Goal: Information Seeking & Learning: Find specific fact

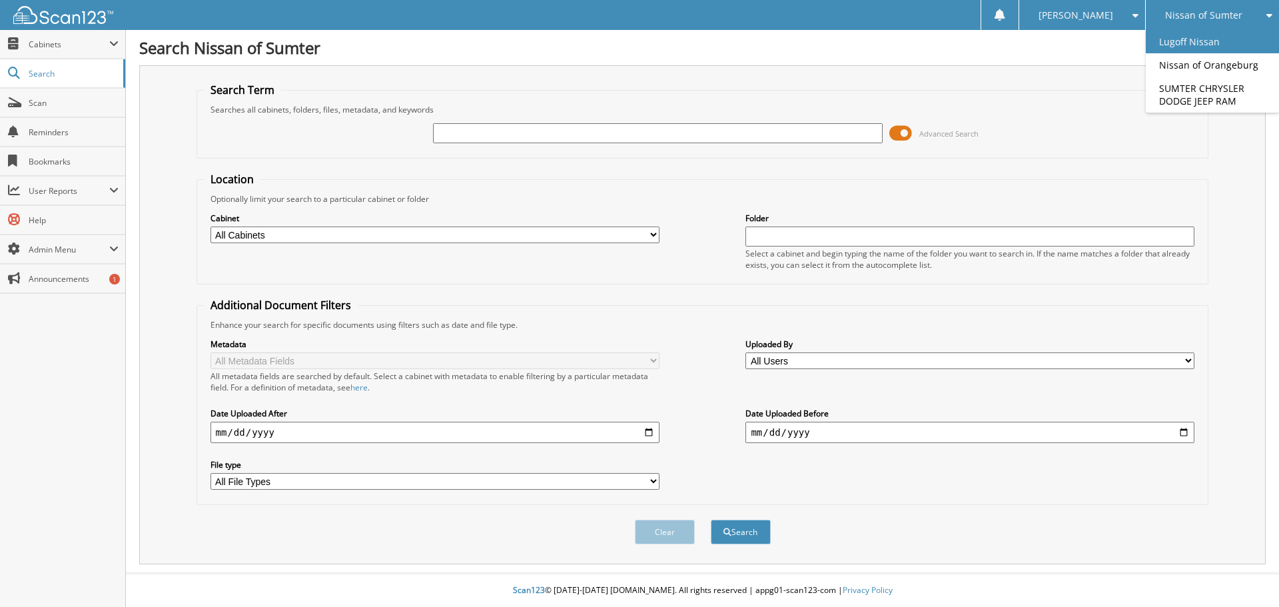
click at [1208, 38] on link "Lugoff Nissan" at bounding box center [1212, 41] width 133 height 23
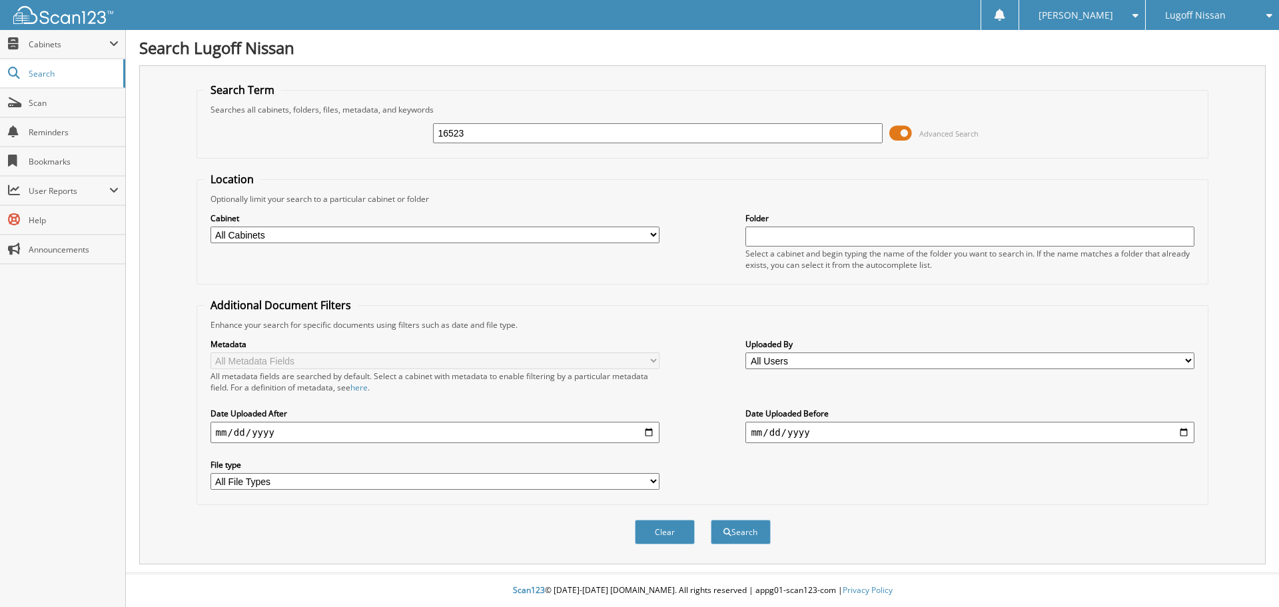
type input "16523"
click at [711, 520] on button "Search" at bounding box center [741, 532] width 60 height 25
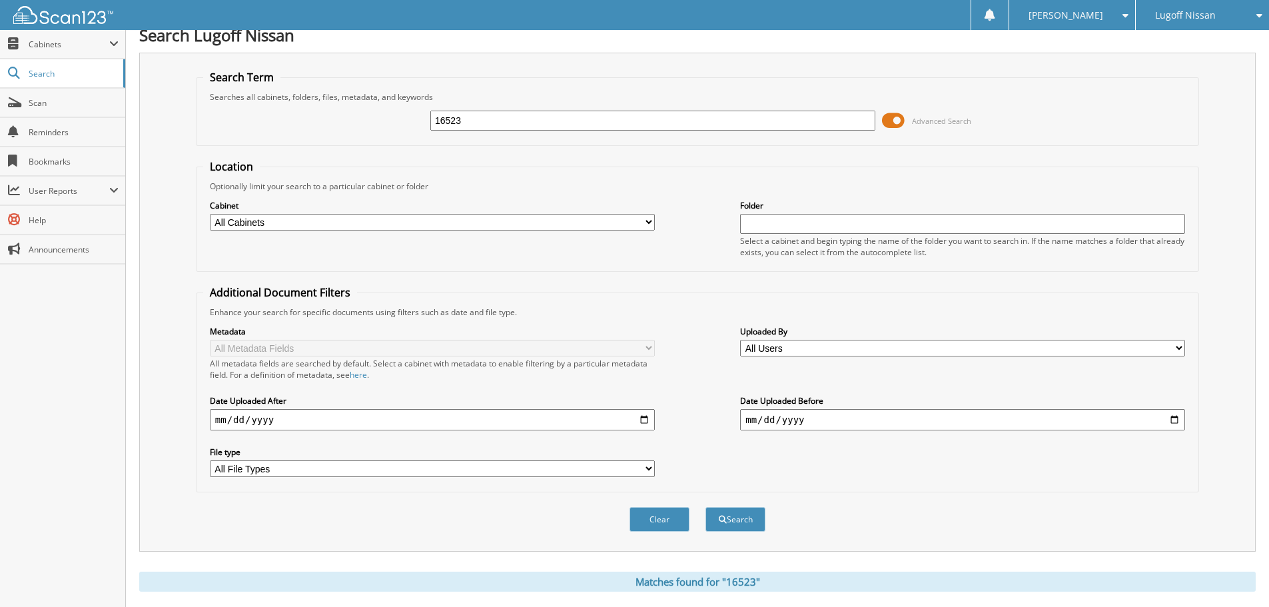
scroll to position [212, 0]
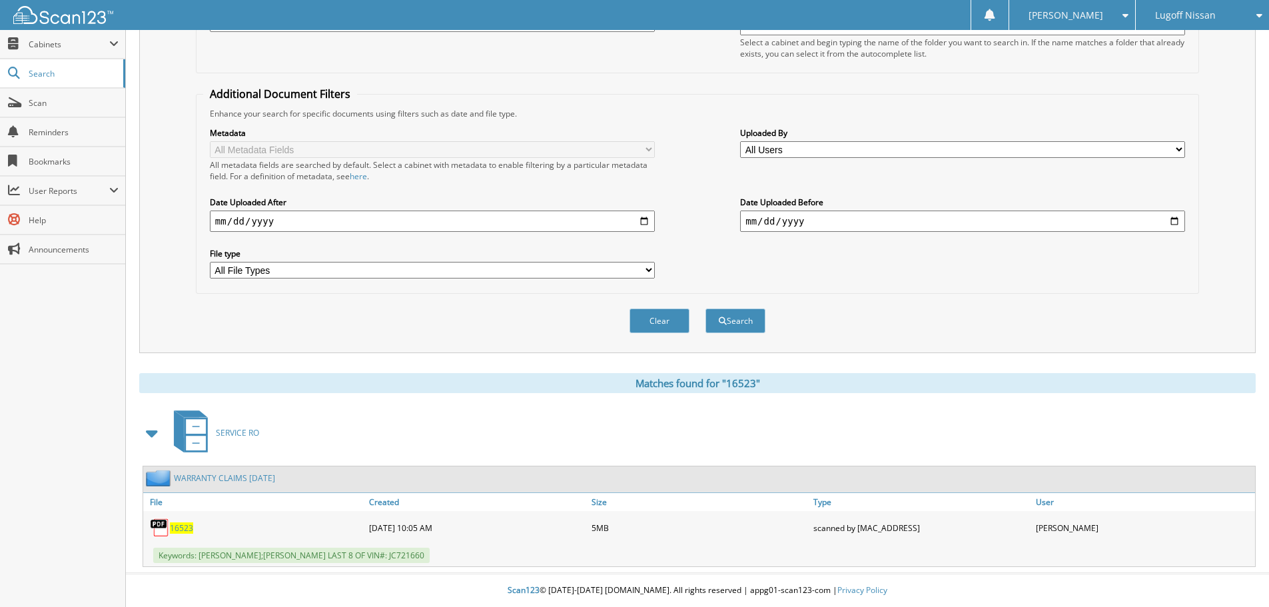
click at [182, 530] on span "16523" at bounding box center [181, 527] width 23 height 11
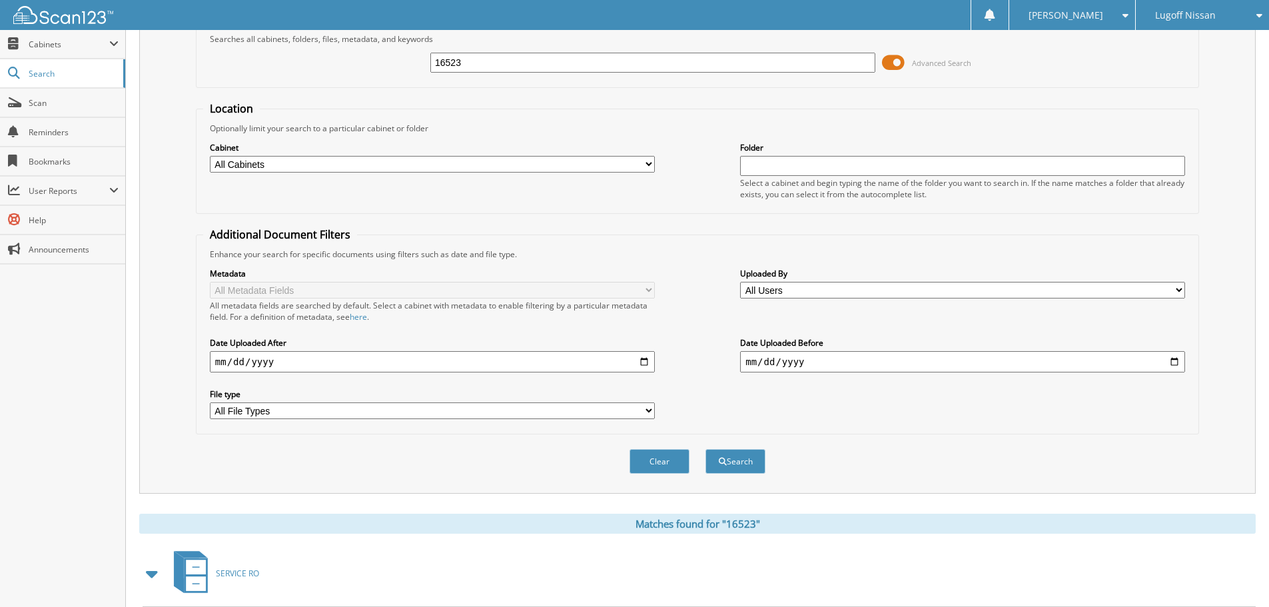
scroll to position [0, 0]
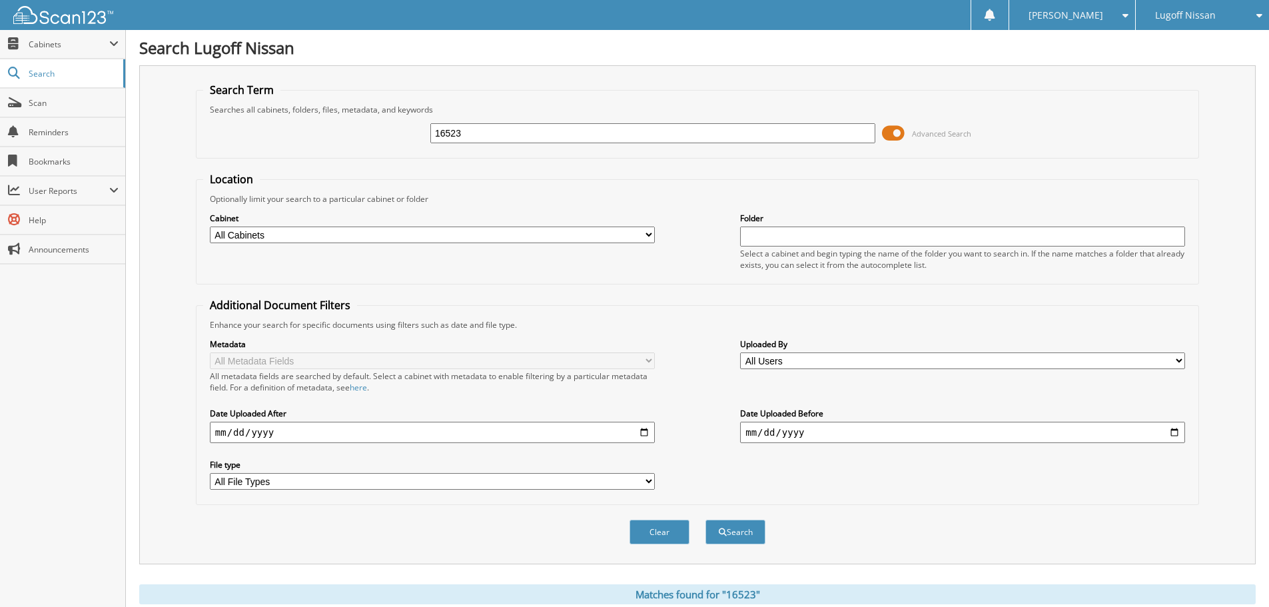
click at [517, 131] on input "16523" at bounding box center [652, 133] width 445 height 20
type input "47908"
click at [706, 520] on button "Search" at bounding box center [736, 532] width 60 height 25
click at [1207, 11] on span "Lugoff Nissan" at bounding box center [1185, 15] width 61 height 8
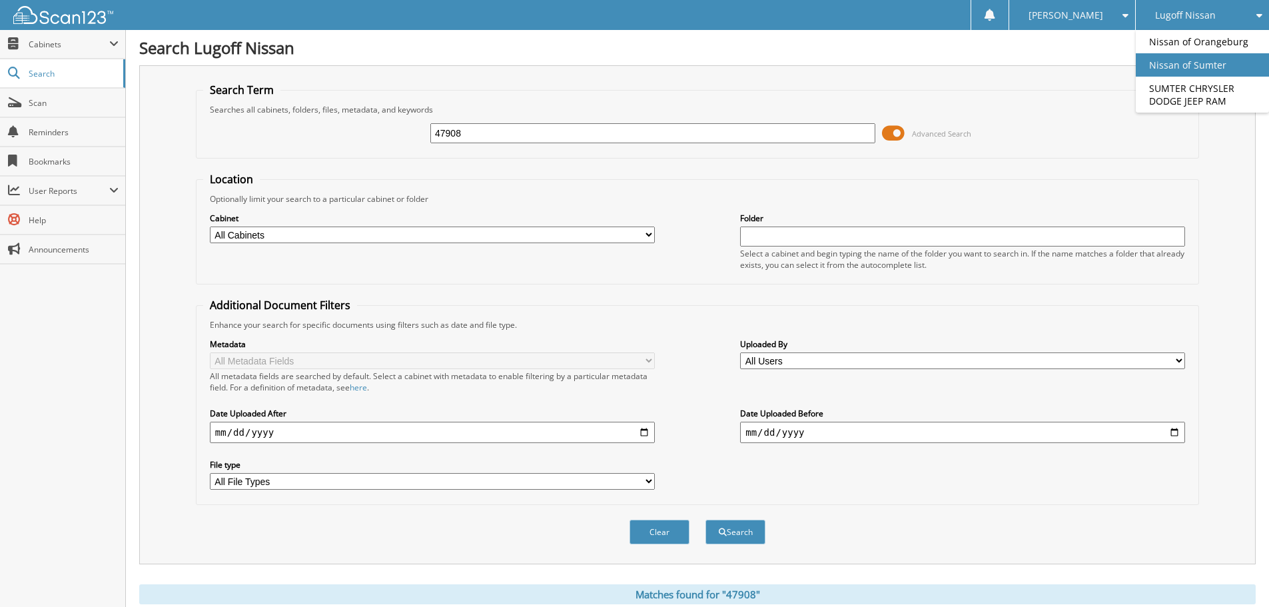
click at [1200, 65] on link "Nissan of Sumter" at bounding box center [1202, 64] width 133 height 23
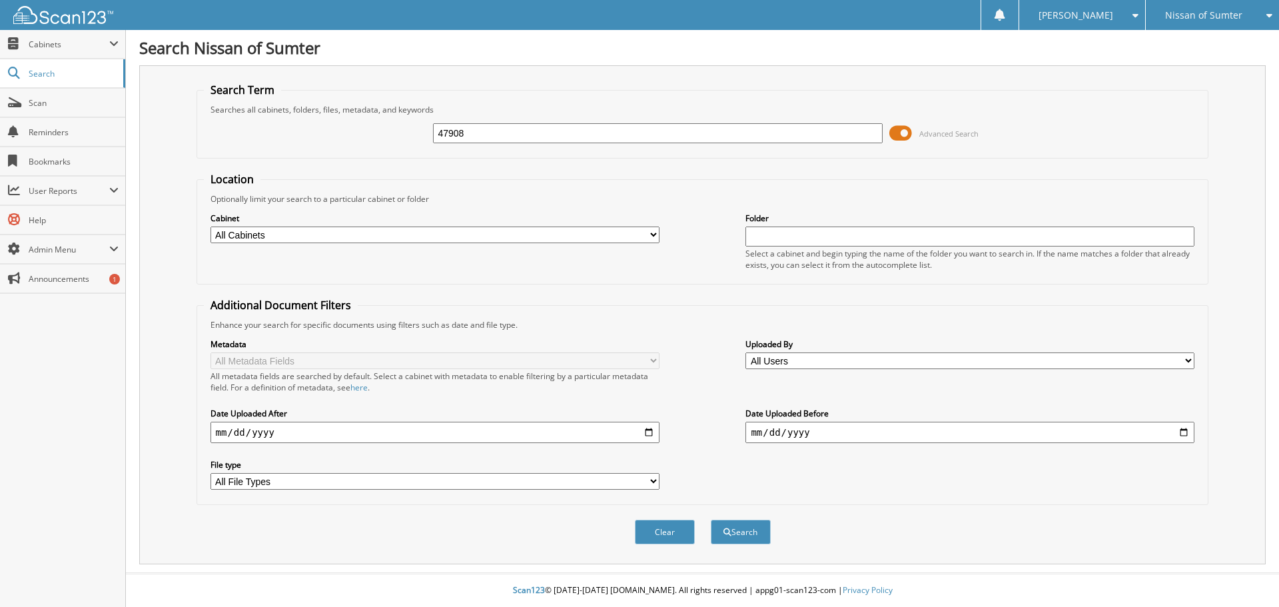
type input "47908"
click at [711, 520] on button "Search" at bounding box center [741, 532] width 60 height 25
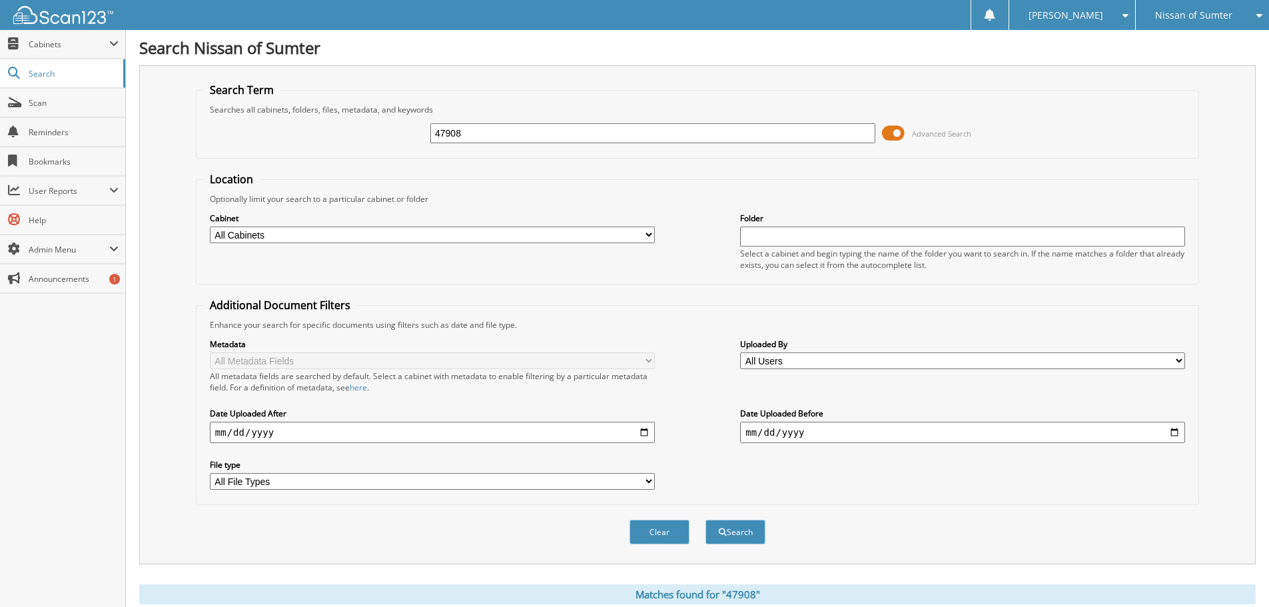
click at [1204, 11] on span "Nissan of Sumter" at bounding box center [1193, 15] width 77 height 8
click at [1218, 65] on link "Nissan of Orangeburg" at bounding box center [1202, 64] width 133 height 23
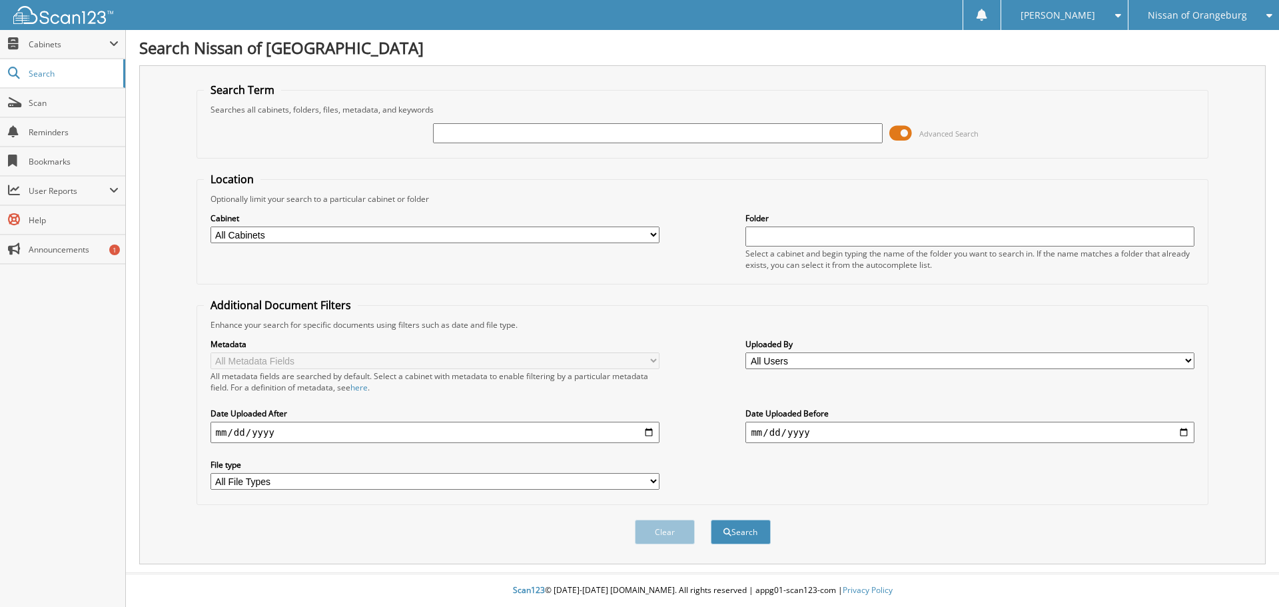
click at [597, 133] on input "text" at bounding box center [657, 133] width 449 height 20
type input "47908"
click at [711, 520] on button "Search" at bounding box center [741, 532] width 60 height 25
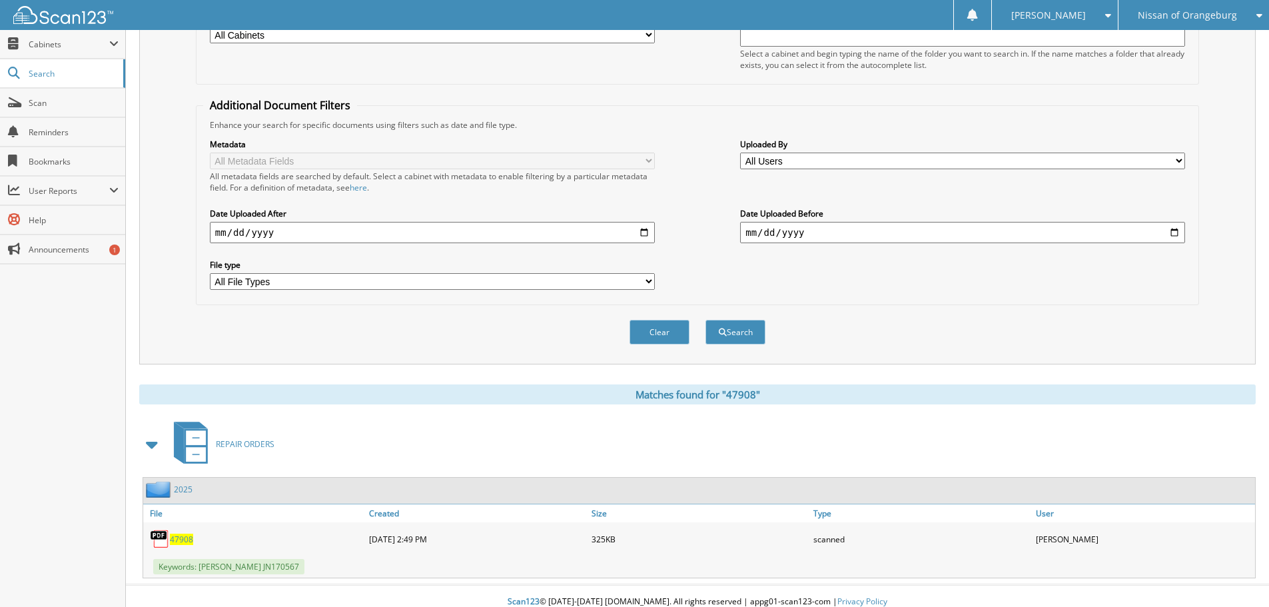
scroll to position [212, 0]
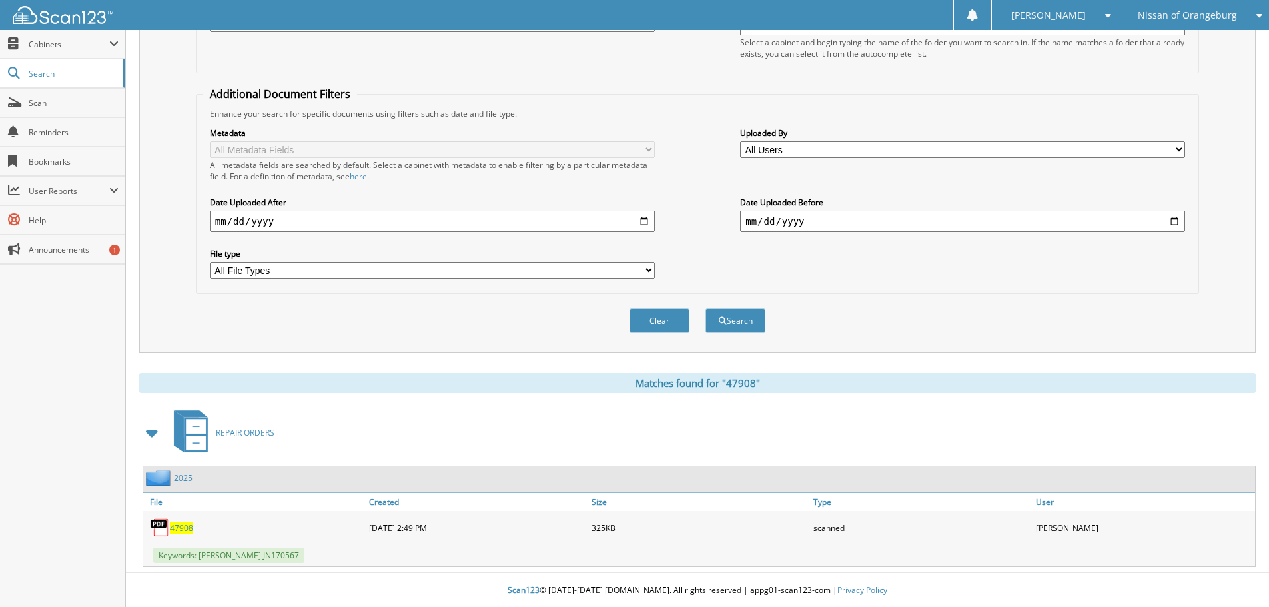
click at [180, 528] on span "47908" at bounding box center [181, 527] width 23 height 11
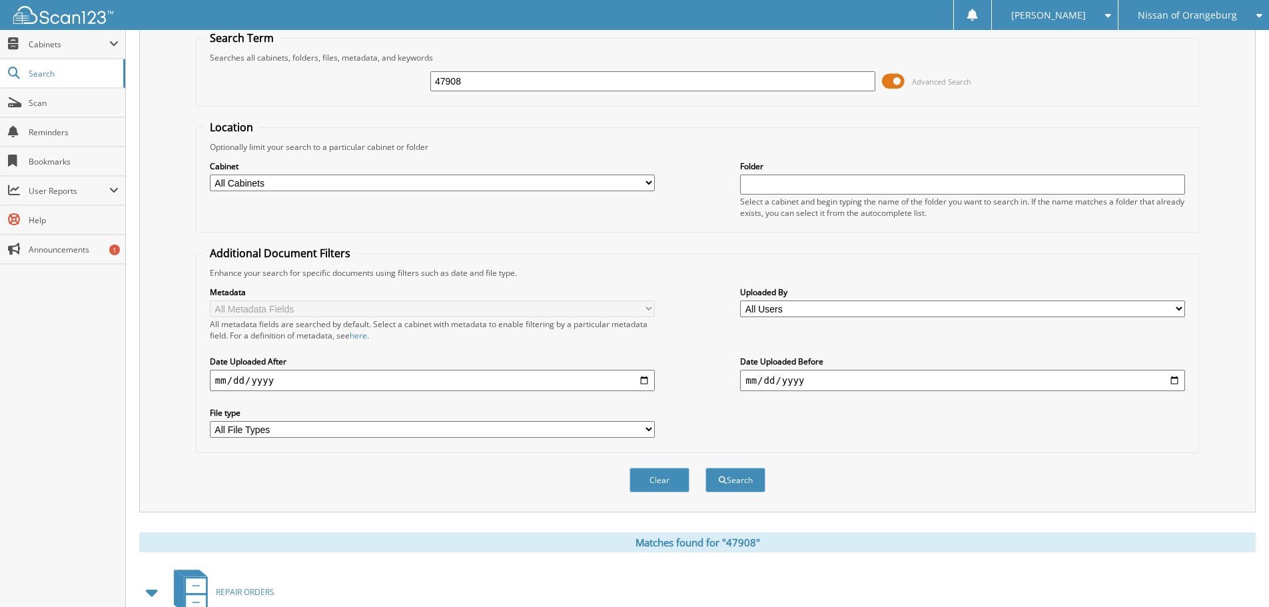
scroll to position [0, 0]
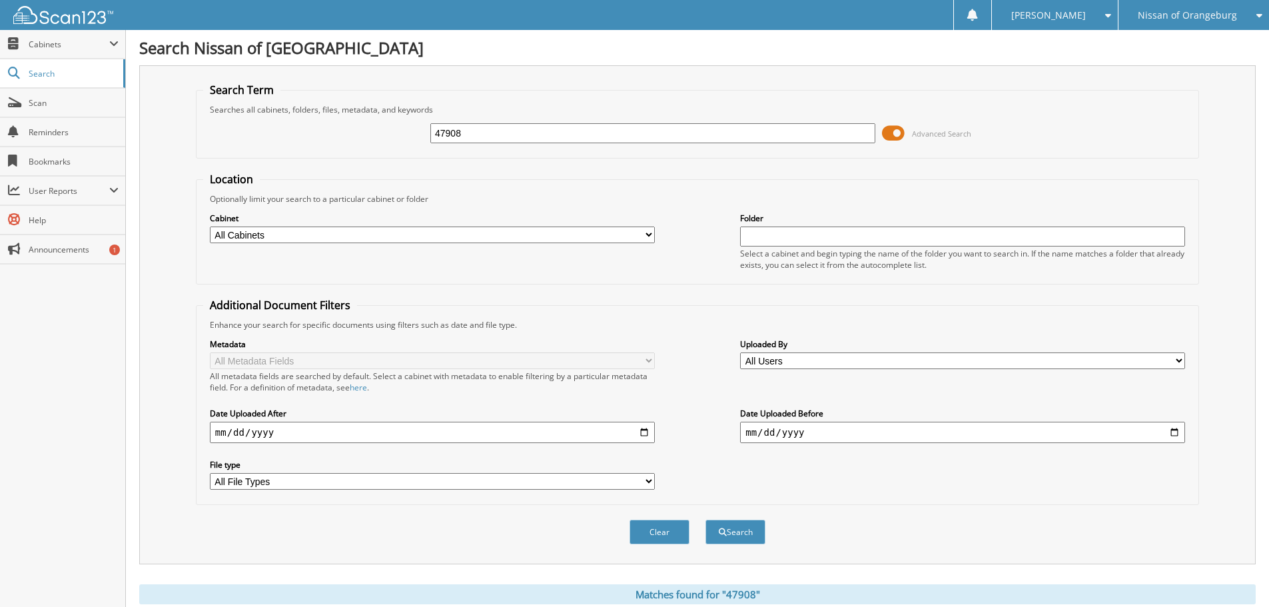
click at [573, 129] on input "47908" at bounding box center [652, 133] width 445 height 20
type input "47837"
click at [706, 520] on button "Search" at bounding box center [736, 532] width 60 height 25
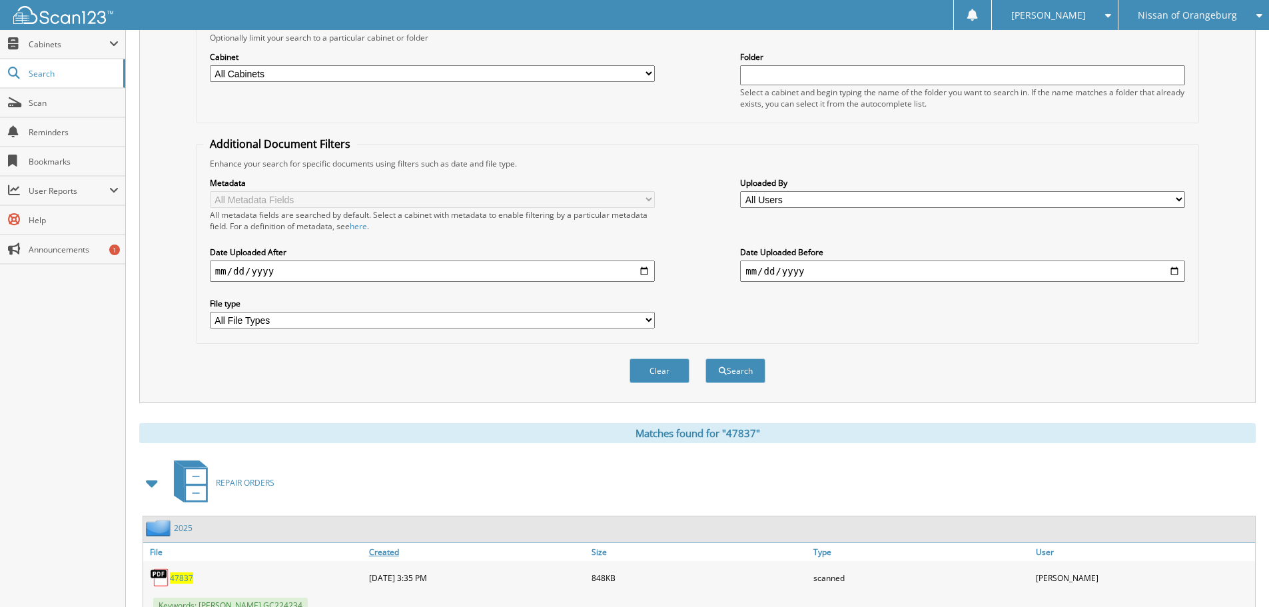
scroll to position [267, 0]
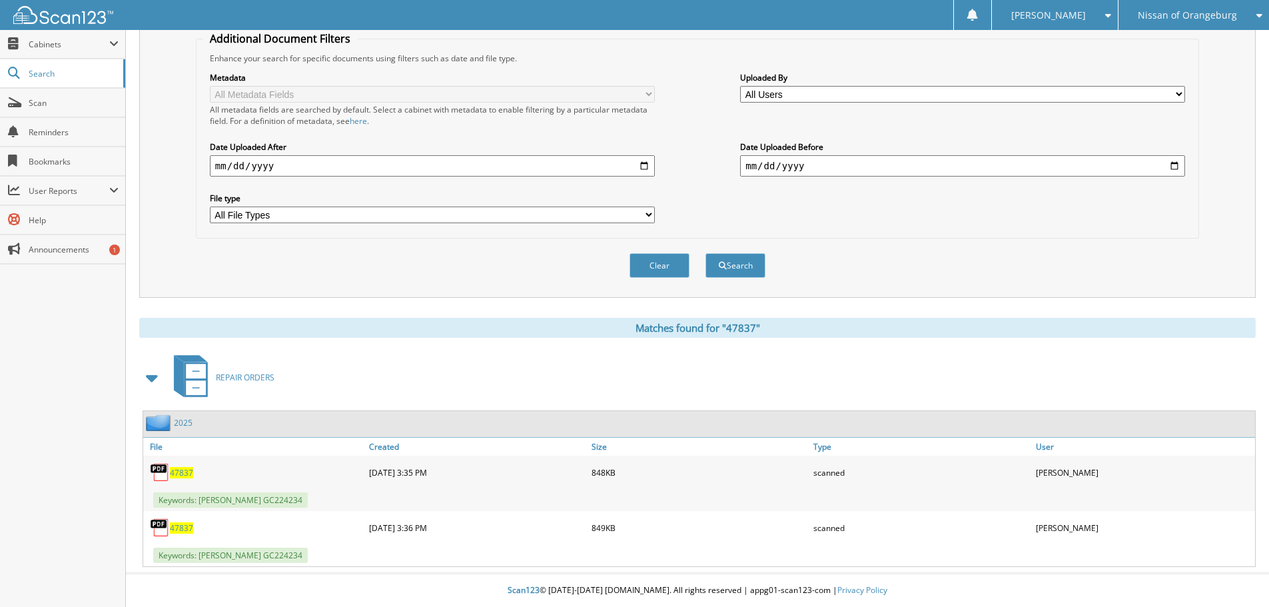
click at [182, 470] on span "47837" at bounding box center [181, 472] width 23 height 11
click at [192, 527] on span "47837" at bounding box center [181, 527] width 23 height 11
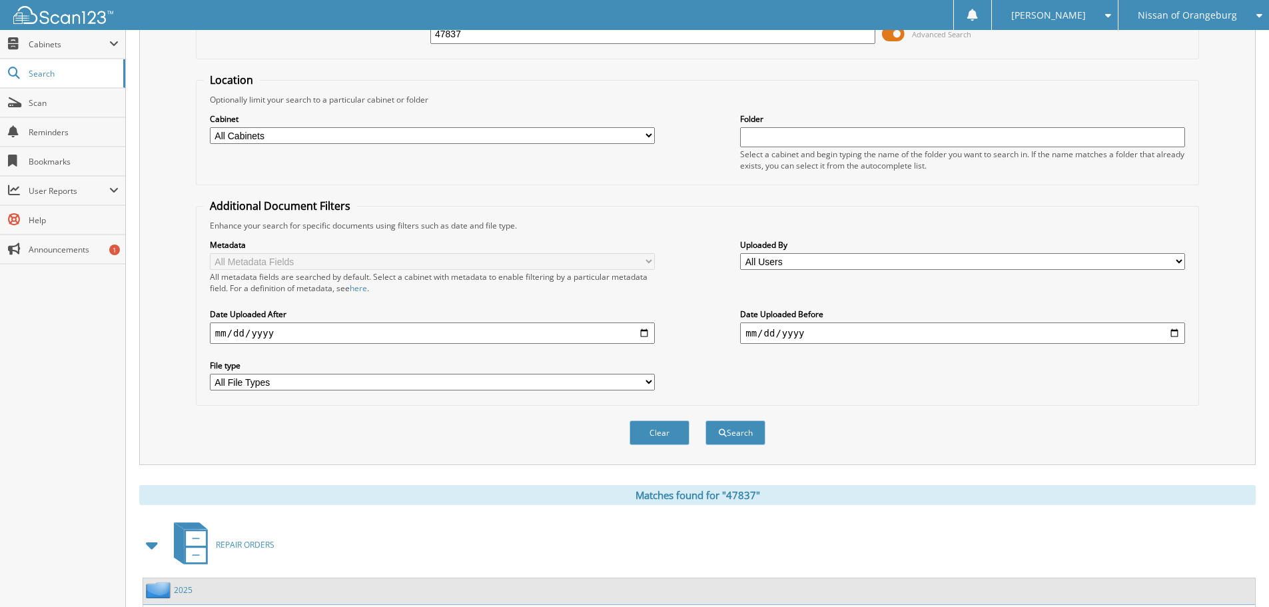
scroll to position [0, 0]
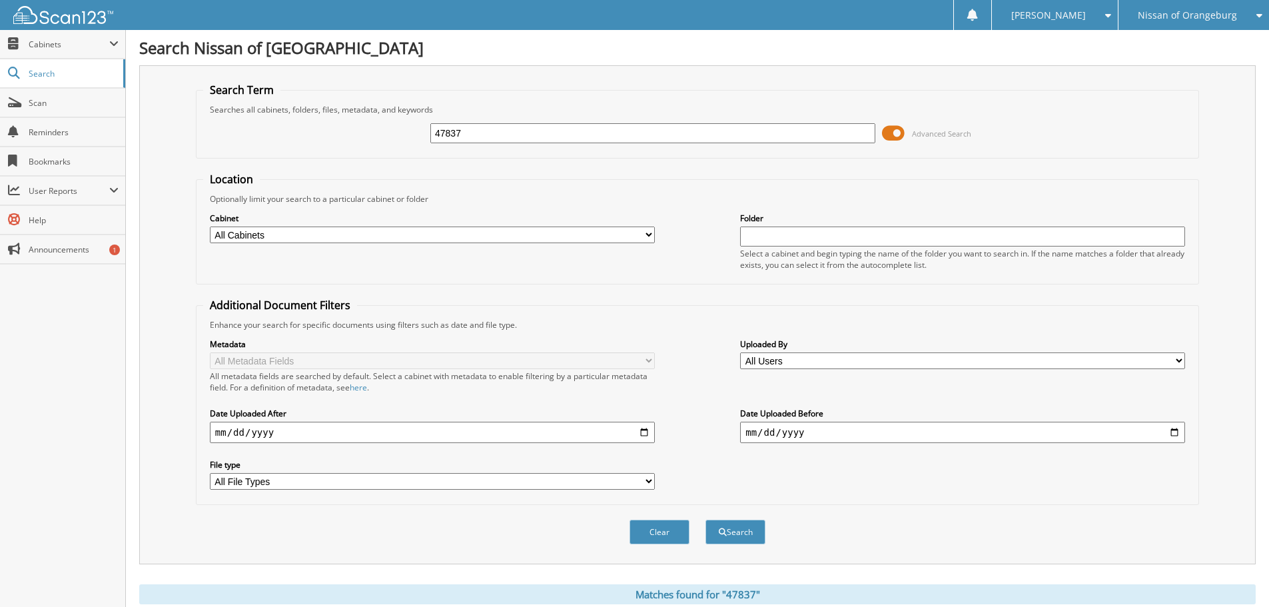
click at [619, 125] on input "47837" at bounding box center [652, 133] width 445 height 20
click at [618, 125] on input "47837" at bounding box center [652, 133] width 445 height 20
type input "47908"
click at [706, 520] on button "Search" at bounding box center [736, 532] width 60 height 25
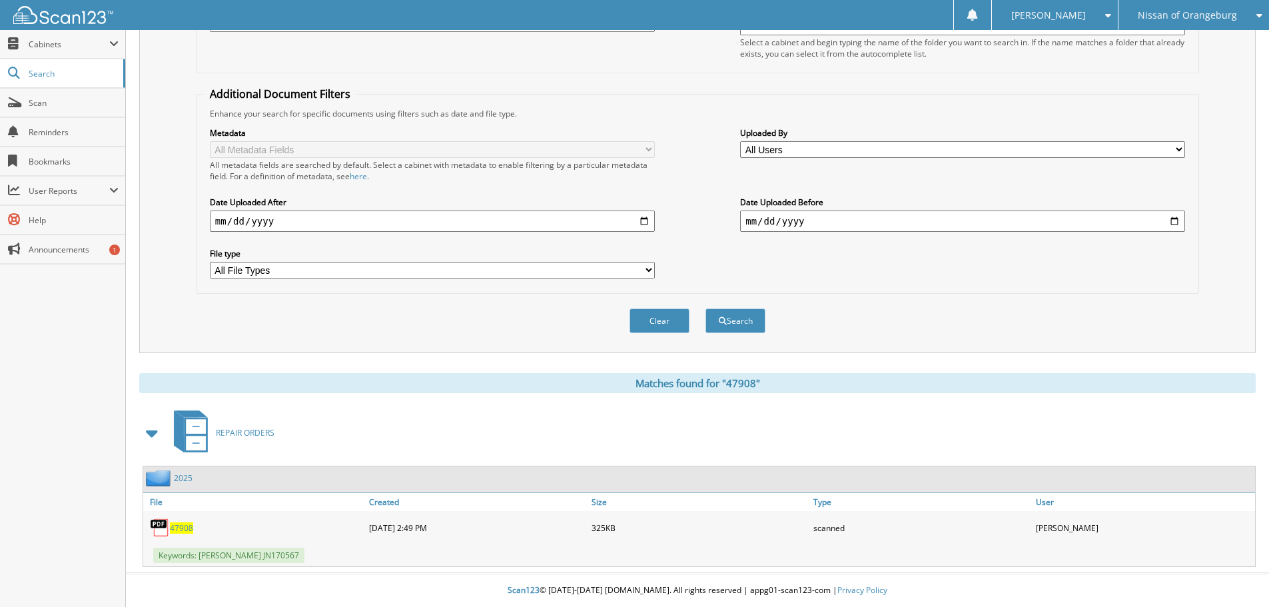
click at [179, 530] on span "47908" at bounding box center [181, 527] width 23 height 11
